Goal: Task Accomplishment & Management: Manage account settings

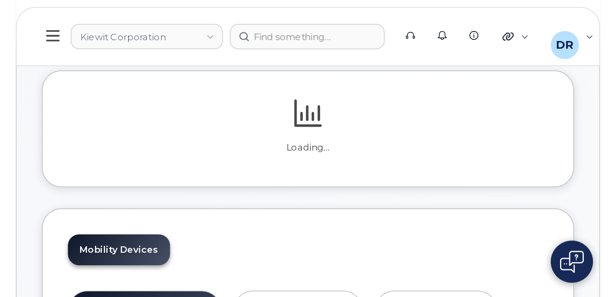
scroll to position [161, 0]
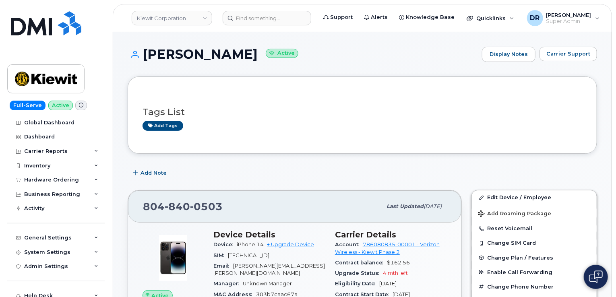
scroll to position [69, 0]
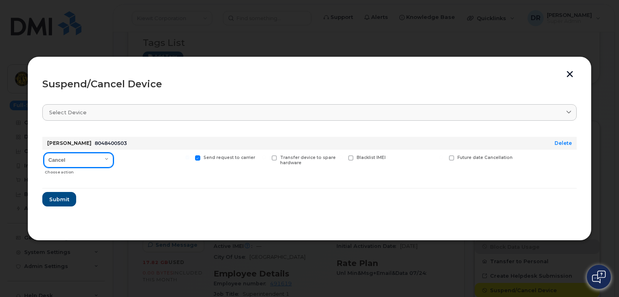
click at [78, 159] on select "Cancel Suspend - Reduced Rate Suspend - Full Rate Suspend - Lost Device/Stolen …" at bounding box center [78, 160] width 69 height 14
select select "[object Object]"
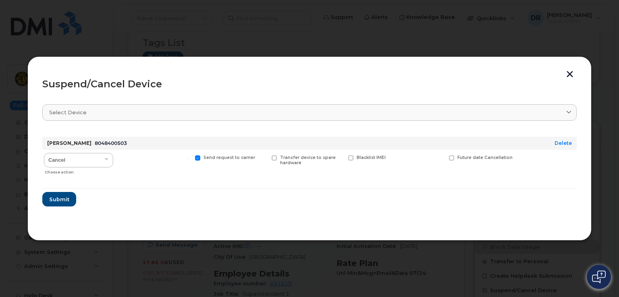
click at [189, 157] on input "Send request to carrier" at bounding box center [187, 157] width 4 height 4
checkbox input "false"
